Goal: Information Seeking & Learning: Find specific fact

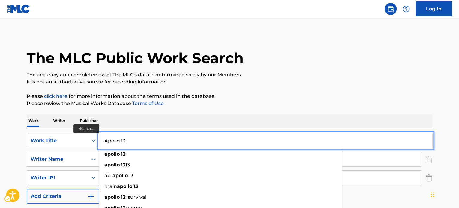
click at [158, 142] on input "Apollo 13" at bounding box center [265, 141] width 333 height 14
type input "v"
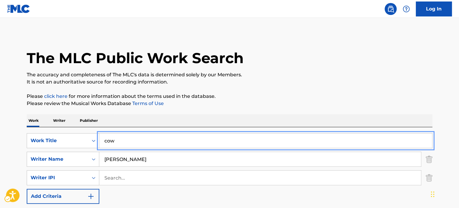
type input "cow"
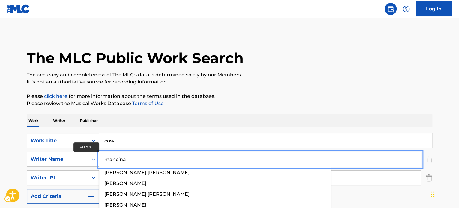
type input "mancina"
click at [27, 189] on button "Add Criteria" at bounding box center [63, 196] width 73 height 15
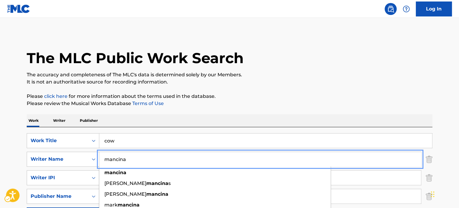
click at [359, 91] on div "The MLC Public Work Search The accuracy and completeness of The MLC's data is d…" at bounding box center [229, 182] width 420 height 299
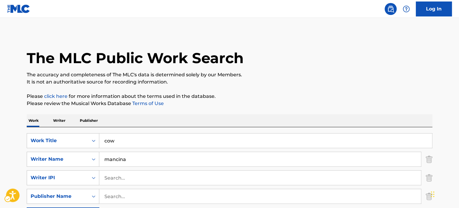
scroll to position [155, 0]
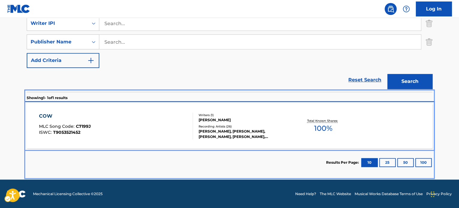
click at [62, 111] on div "COW MLC Song Code : C7199J ISWC : T9053521452 Writers ( 1 ) MARK A MANCINA Reco…" at bounding box center [229, 126] width 405 height 45
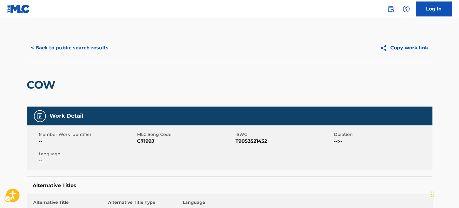
drag, startPoint x: 58, startPoint y: 68, endPoint x: 59, endPoint y: 61, distance: 7.6
click at [58, 66] on div "COW" at bounding box center [43, 84] width 32 height 43
click at [60, 56] on div "< Back to public search results Copy work link" at bounding box center [229, 48] width 405 height 30
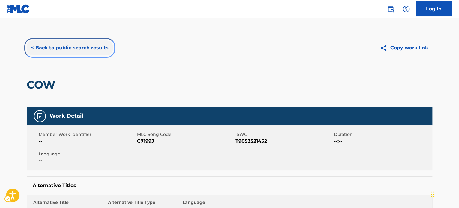
click at [61, 51] on button "< Back to public search results" at bounding box center [70, 47] width 86 height 15
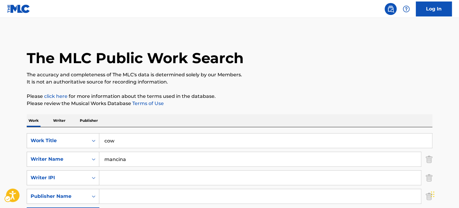
scroll to position [83, 0]
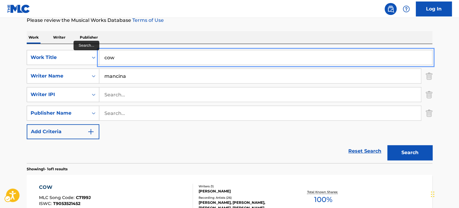
click at [135, 59] on input "cow" at bounding box center [265, 57] width 333 height 14
paste input "Someone Lived This"
type input "someone lived this"
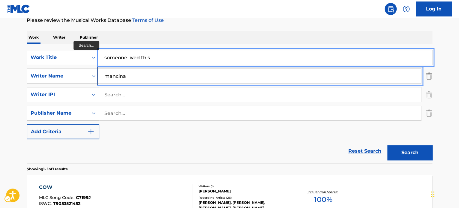
click at [154, 74] on input "mancina" at bounding box center [259, 76] width 321 height 14
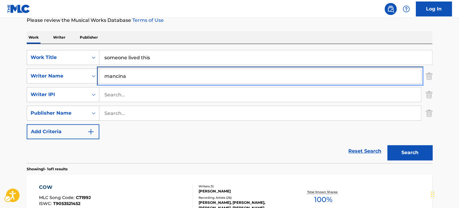
click at [154, 74] on input "mancina" at bounding box center [259, 76] width 321 height 14
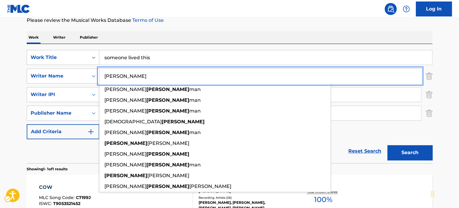
type input "zimmer"
click at [432, 94] on div "The MLC Public Work Search The accuracy and completeness of The MLC's data is d…" at bounding box center [229, 99] width 420 height 299
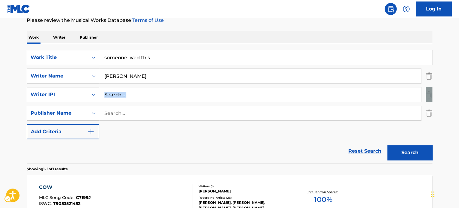
click at [429, 96] on img "Search Form" at bounding box center [429, 94] width 7 height 15
click at [429, 106] on img "Search Form" at bounding box center [429, 113] width 7 height 15
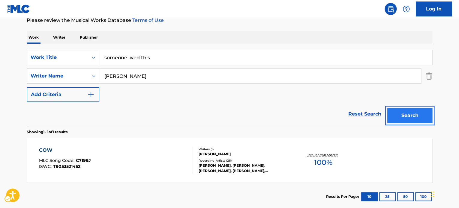
click at [426, 110] on button "Search" at bounding box center [409, 115] width 45 height 15
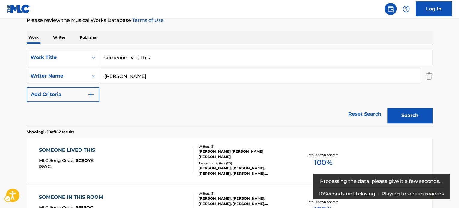
scroll to position [143, 0]
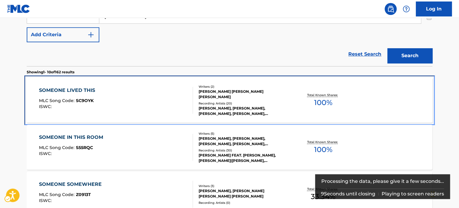
drag, startPoint x: 89, startPoint y: 96, endPoint x: 152, endPoint y: 46, distance: 80.3
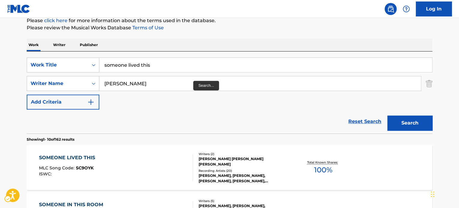
scroll to position [0, 0]
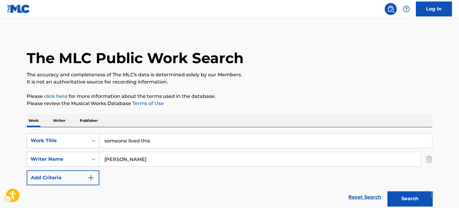
click at [170, 148] on div "SearchWithCriteria9157547e-0d04-494e-b11b-f39f56190122 Work Title someone lived…" at bounding box center [229, 159] width 405 height 52
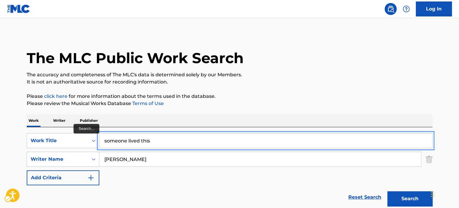
click at [168, 138] on input "someone lived this" at bounding box center [265, 141] width 333 height 14
paste input "Executive Decision"
type input "Executive Decision"
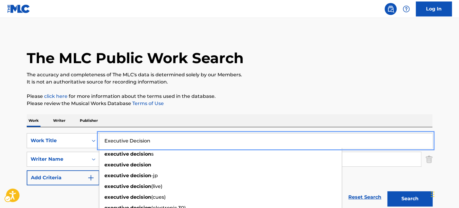
click at [286, 62] on div "The MLC Public Work Search" at bounding box center [229, 55] width 405 height 44
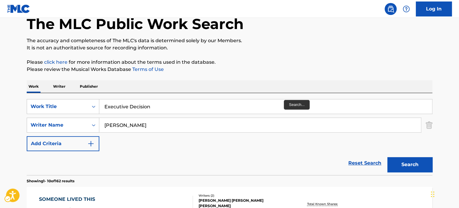
scroll to position [90, 0]
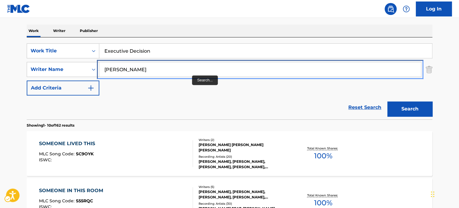
click at [188, 70] on input "zimmer" at bounding box center [259, 69] width 321 height 14
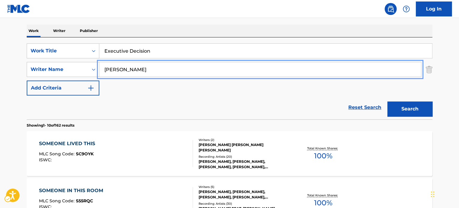
paste input "Goldsmith"
paste input "Search..."
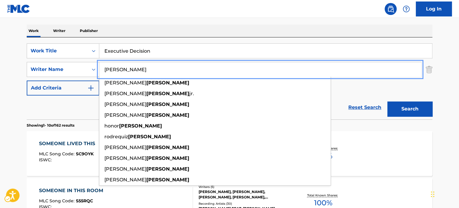
type input "Goldsmith"
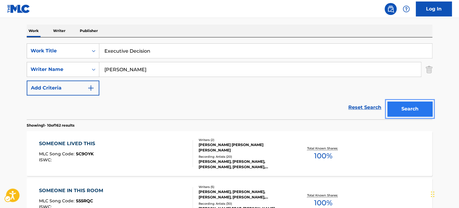
click at [399, 110] on button "Search" at bounding box center [409, 109] width 45 height 15
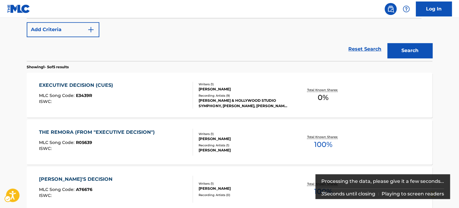
scroll to position [187, 0]
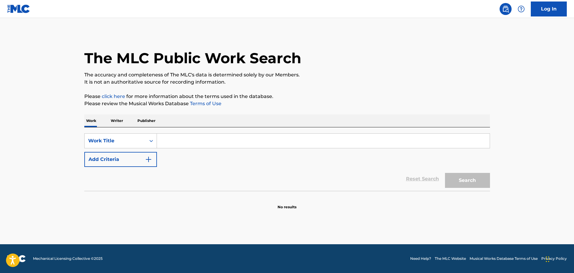
click at [194, 144] on input "Search Form" at bounding box center [323, 141] width 333 height 14
paste input "Gemini Man"
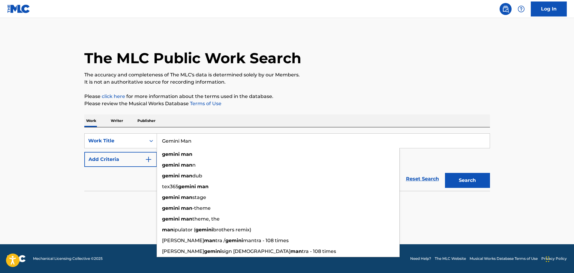
type input "Gemini Man"
click at [145, 160] on img "Search Form" at bounding box center [148, 159] width 7 height 7
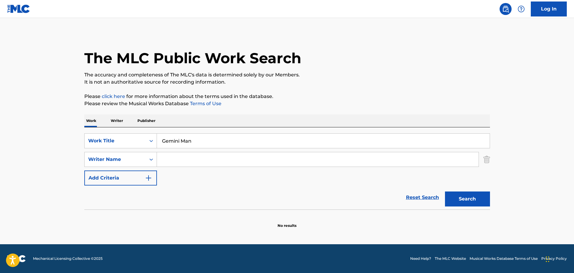
click at [210, 159] on input "Search Form" at bounding box center [317, 159] width 321 height 14
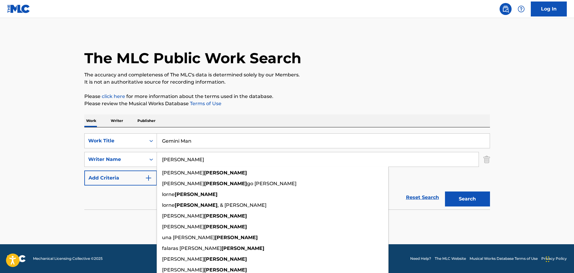
type input "balfe"
click at [480, 195] on button "Search" at bounding box center [467, 199] width 45 height 15
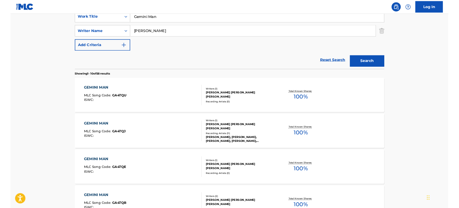
scroll to position [120, 0]
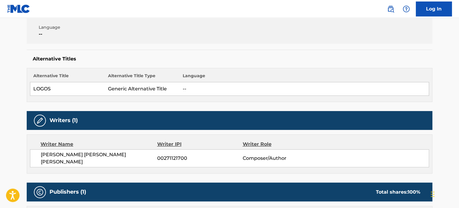
scroll to position [60, 0]
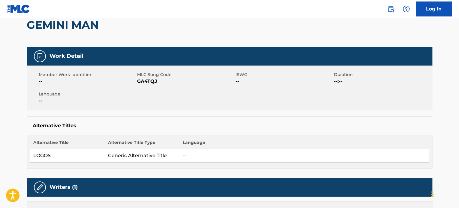
click at [74, 30] on h2 "GEMINI MAN" at bounding box center [64, 24] width 75 height 13
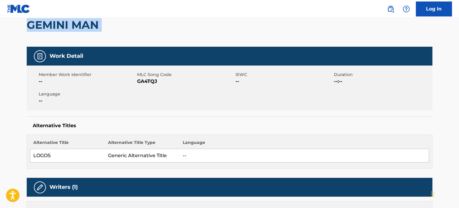
click at [74, 30] on h2 "GEMINI MAN" at bounding box center [64, 24] width 75 height 13
copy div "GEMINI MAN"
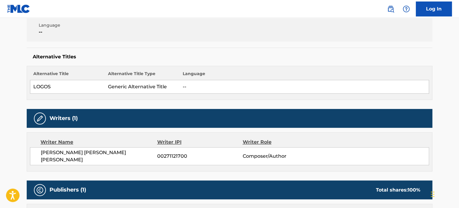
scroll to position [240, 0]
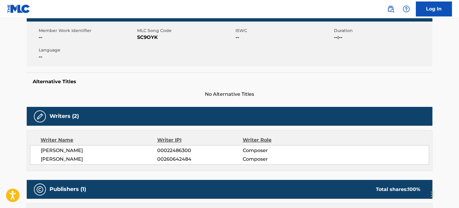
scroll to position [103, 0]
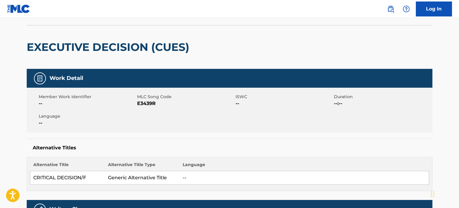
scroll to position [37, 0]
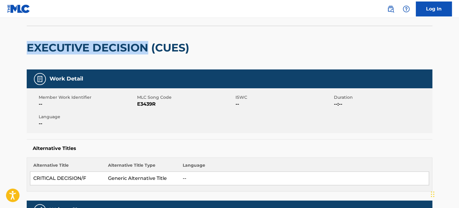
drag, startPoint x: 24, startPoint y: 48, endPoint x: 147, endPoint y: 52, distance: 123.3
copy h2 "EXECUTIVE DECISION"
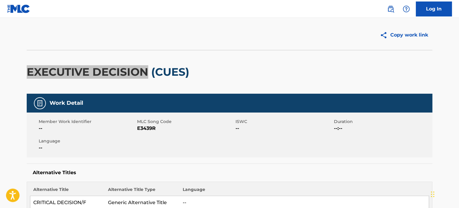
scroll to position [7, 0]
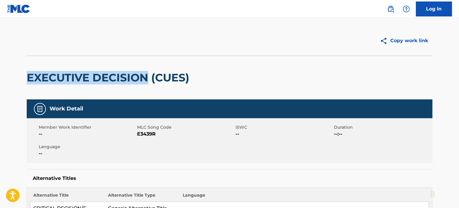
click at [39, 79] on h2 "EXECUTIVE DECISION (CUES)" at bounding box center [110, 77] width 166 height 13
drag, startPoint x: 23, startPoint y: 78, endPoint x: 130, endPoint y: 77, distance: 107.4
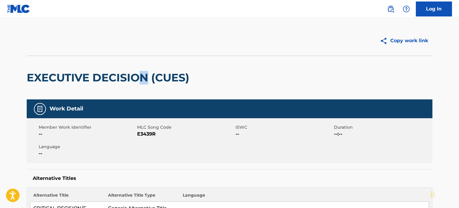
drag, startPoint x: 144, startPoint y: 77, endPoint x: 148, endPoint y: 78, distance: 4.2
click at [146, 78] on h2 "EXECUTIVE DECISION (CUES)" at bounding box center [110, 77] width 166 height 13
click at [30, 75] on h2 "EXECUTIVE DECISION (CUES)" at bounding box center [110, 77] width 166 height 13
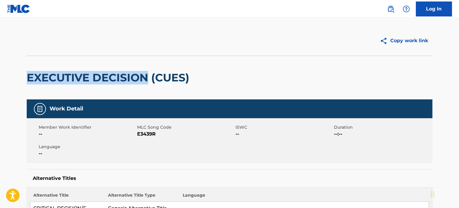
drag, startPoint x: 23, startPoint y: 76, endPoint x: 149, endPoint y: 73, distance: 126.0
copy h2 "EXECUTIVE DECISION"
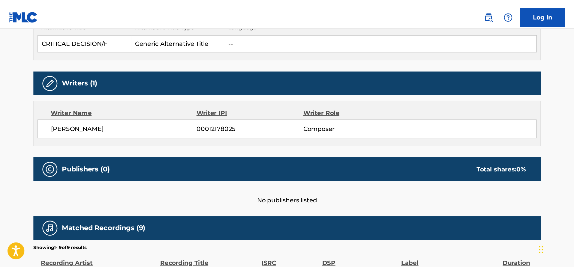
scroll to position [187, 0]
